Goal: Register for event/course

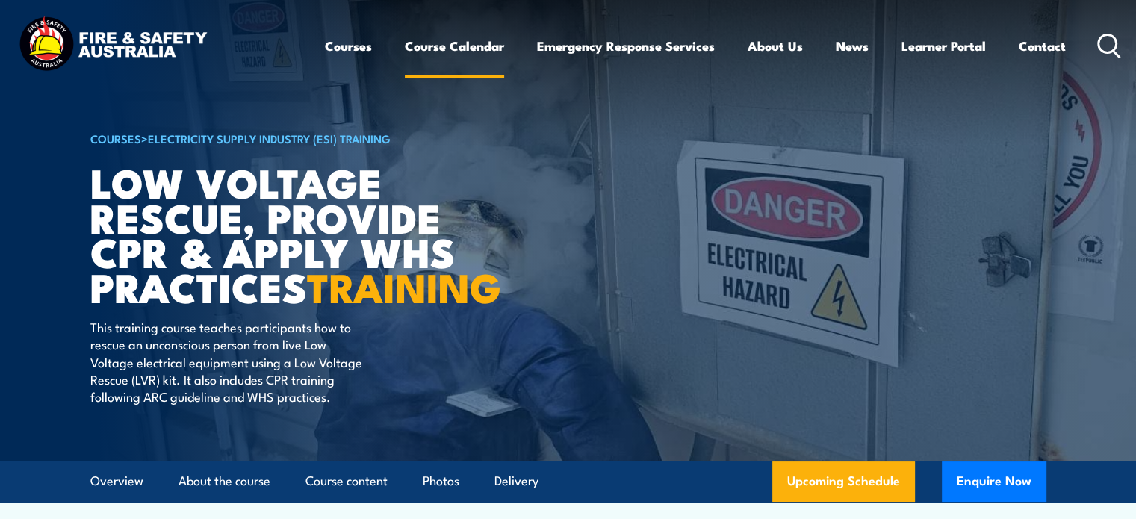
click at [480, 48] on link "Course Calendar" at bounding box center [454, 46] width 99 height 40
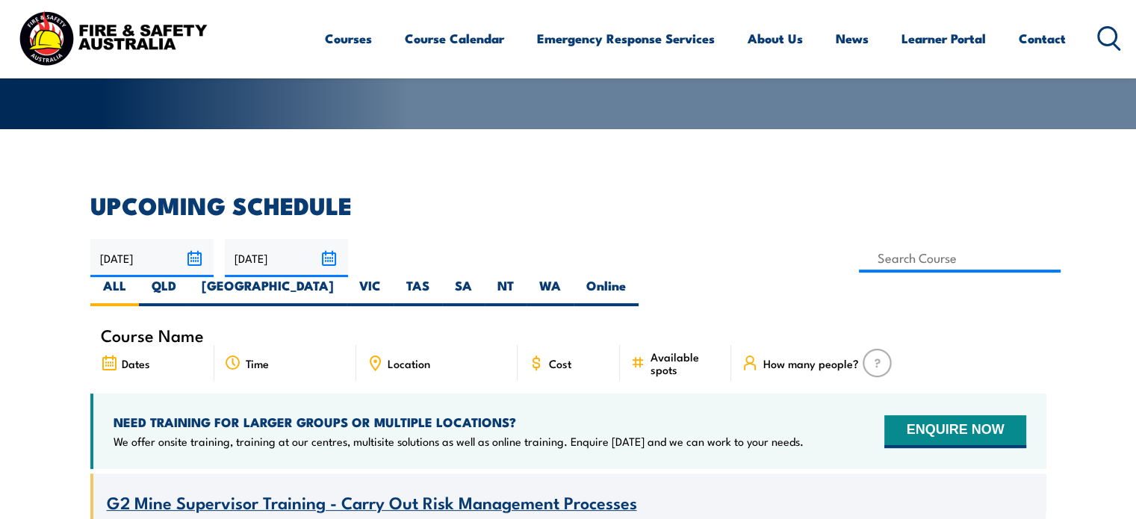
scroll to position [374, 0]
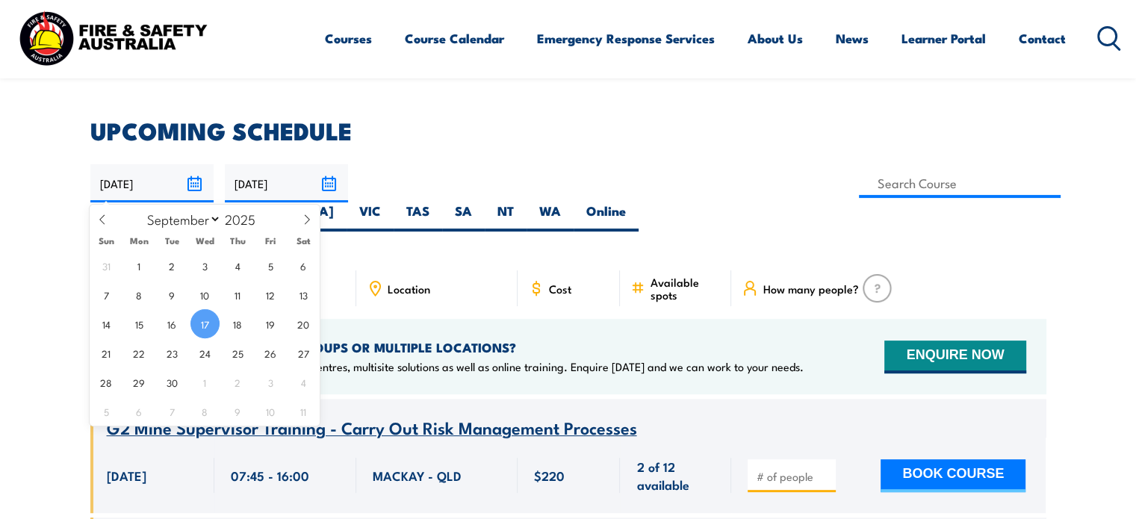
click at [192, 187] on input "[DATE]" at bounding box center [151, 183] width 123 height 38
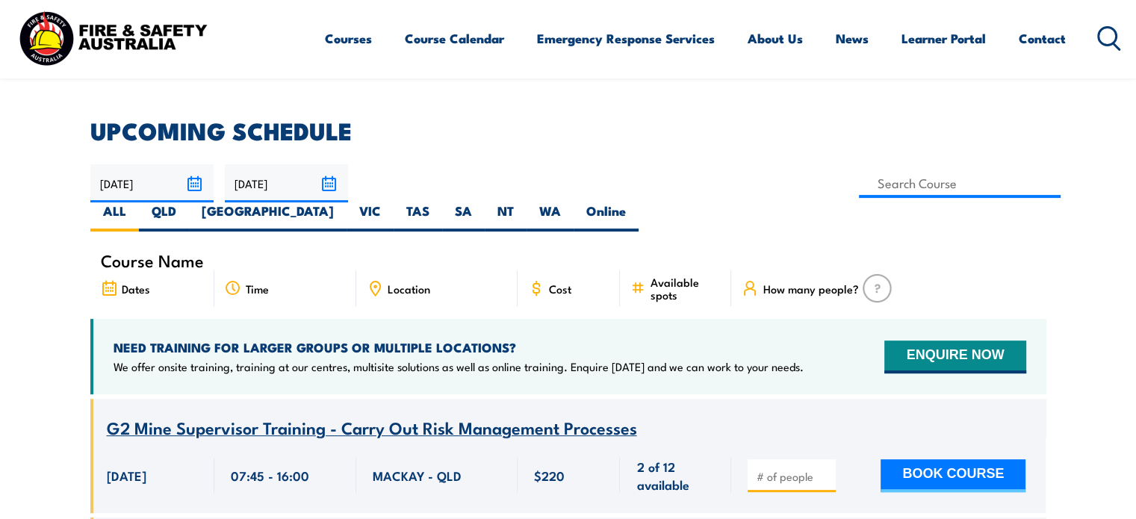
click at [194, 187] on input "[DATE]" at bounding box center [151, 183] width 123 height 38
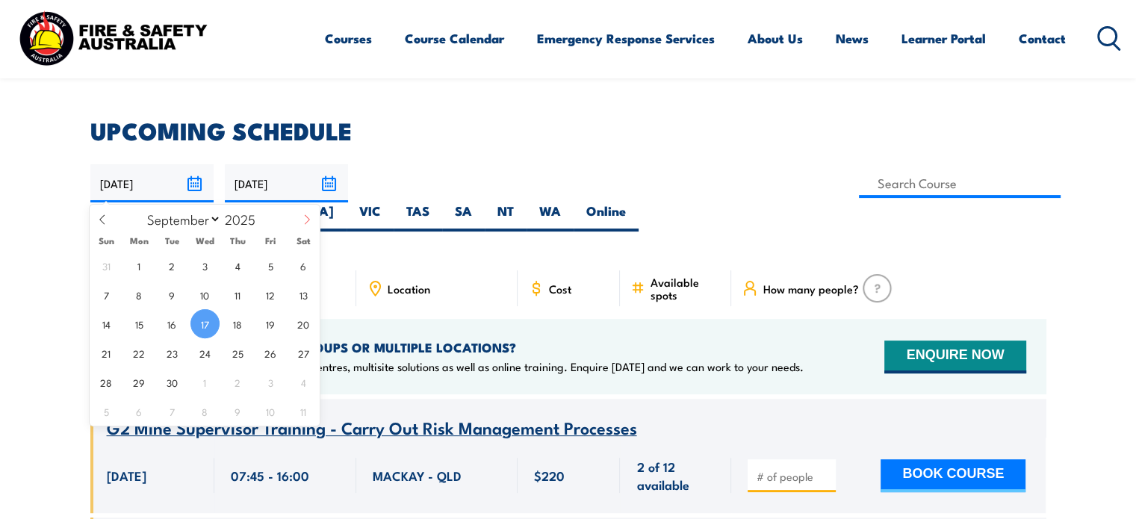
click at [305, 220] on icon at bounding box center [307, 219] width 10 height 10
select select "9"
click at [111, 352] on span "19" at bounding box center [106, 352] width 29 height 29
type input "[DATE]"
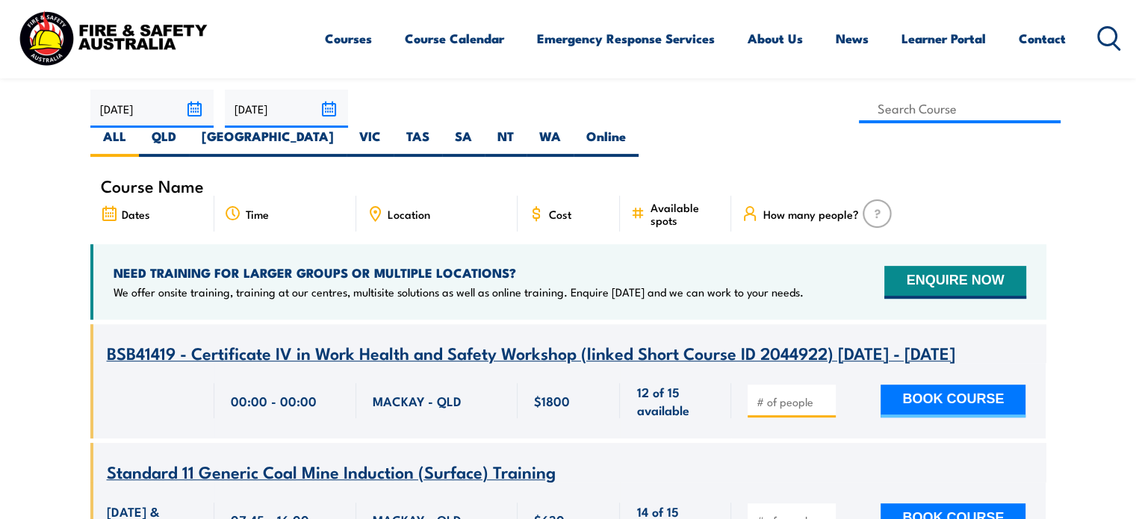
scroll to position [374, 0]
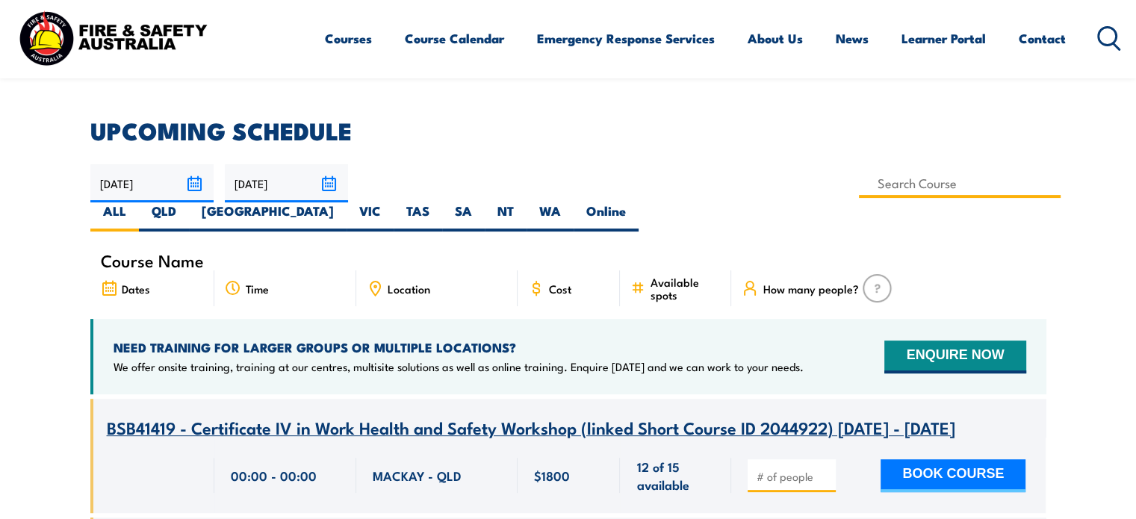
click at [859, 186] on input at bounding box center [960, 183] width 202 height 29
type input "Low Voltage Rescue, Provide CPR & Apply WHS Practices"
